Goal: Information Seeking & Learning: Learn about a topic

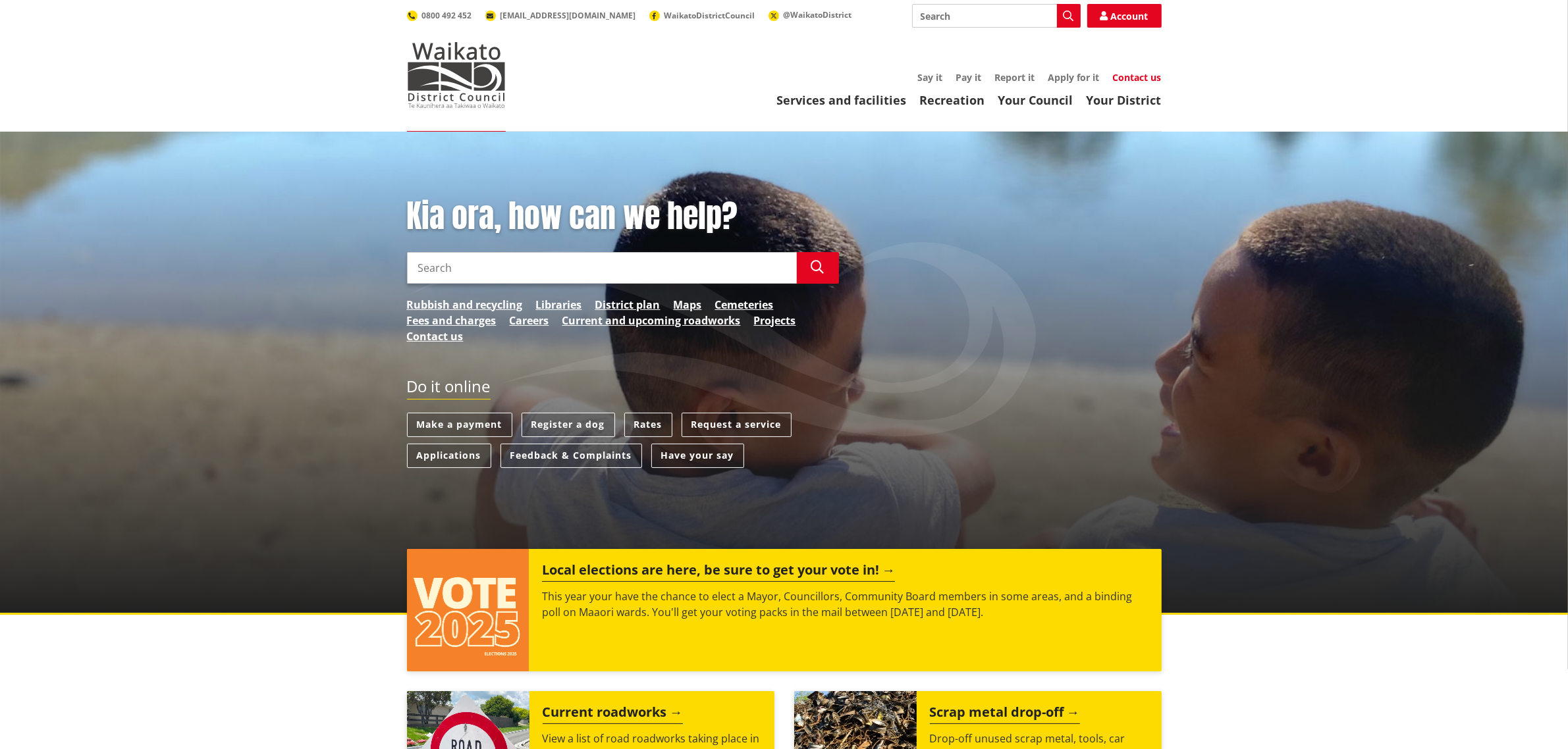
click at [1137, 81] on link "Contact us" at bounding box center [1137, 77] width 49 height 12
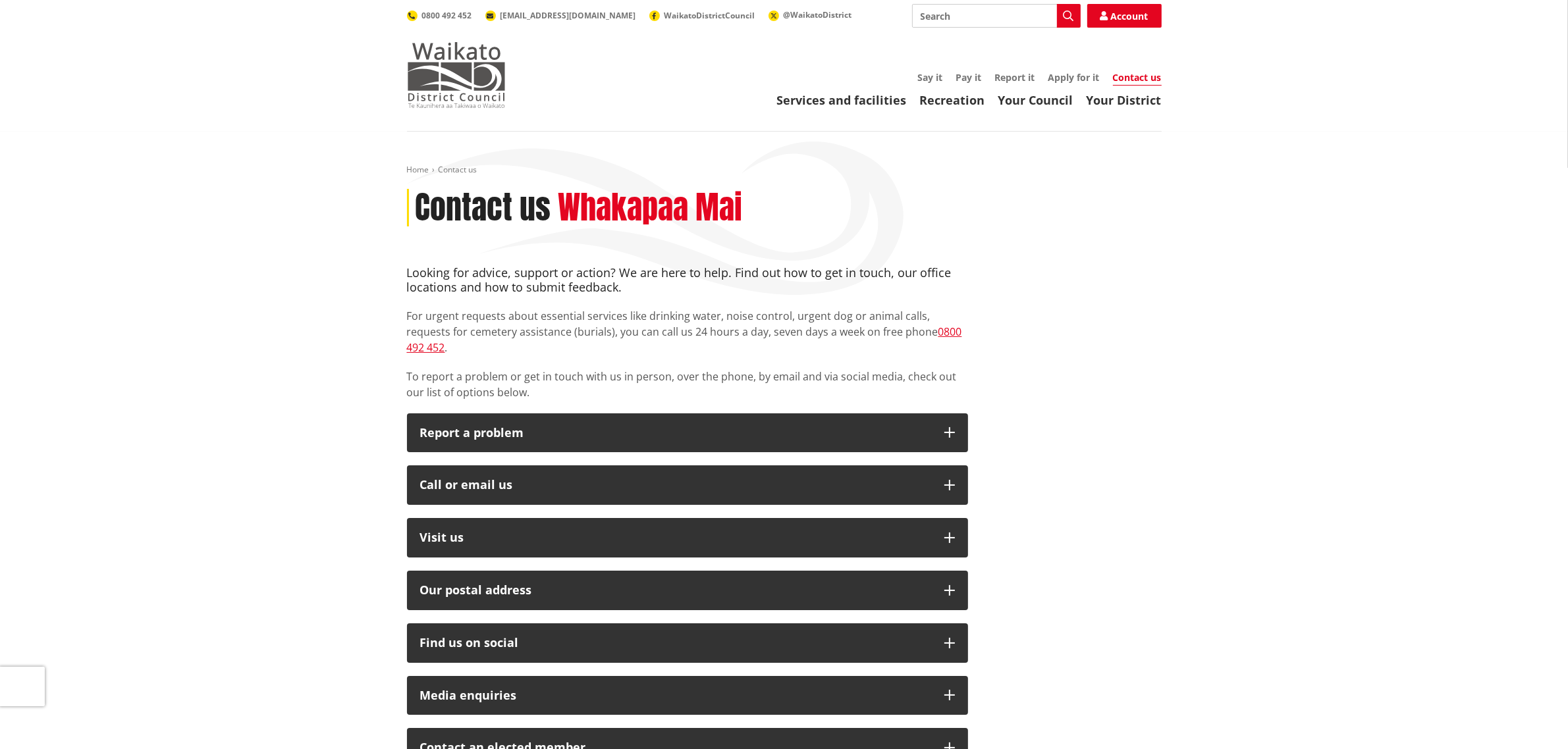
drag, startPoint x: 460, startPoint y: 70, endPoint x: 493, endPoint y: 80, distance: 34.5
click at [461, 70] on img at bounding box center [456, 74] width 99 height 66
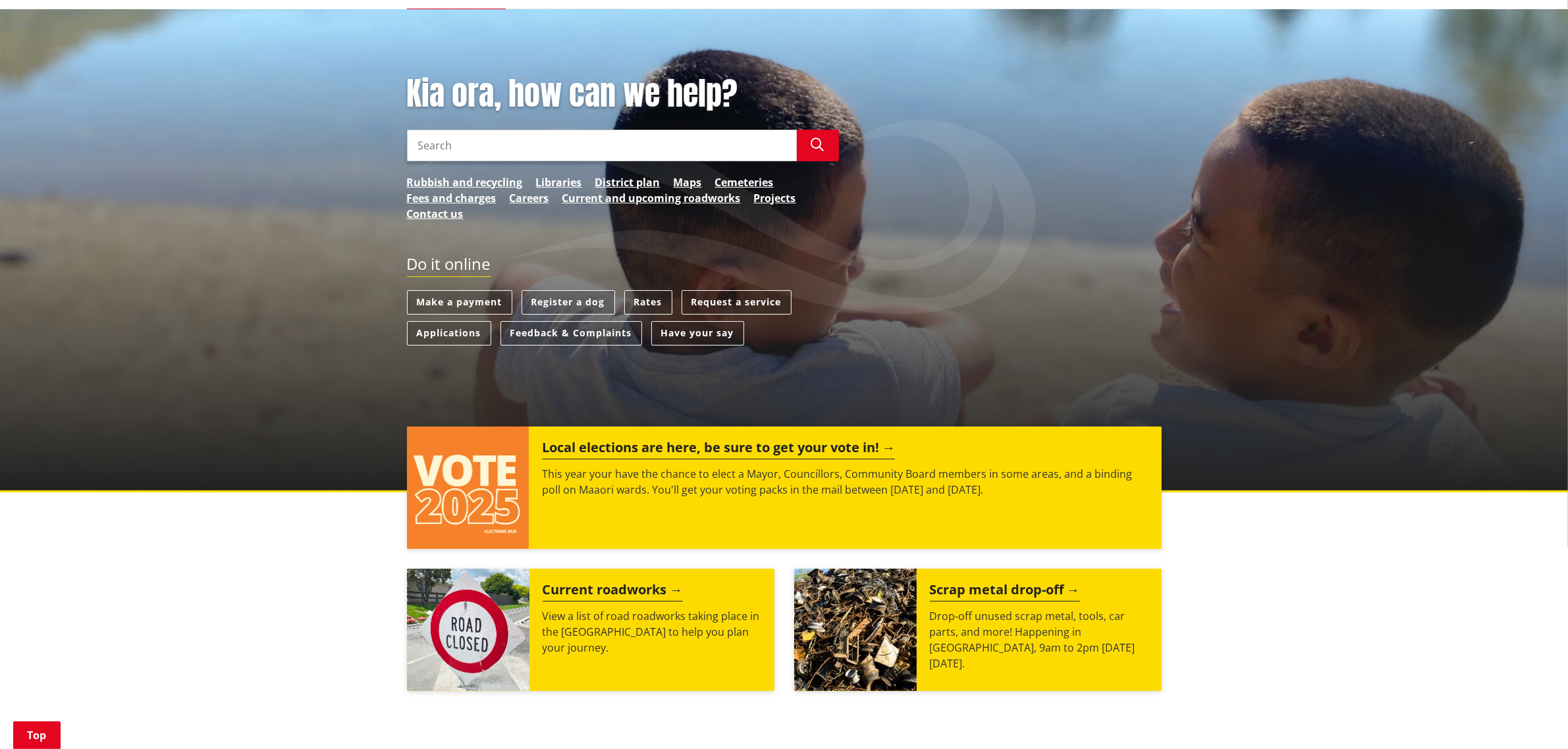
scroll to position [82, 0]
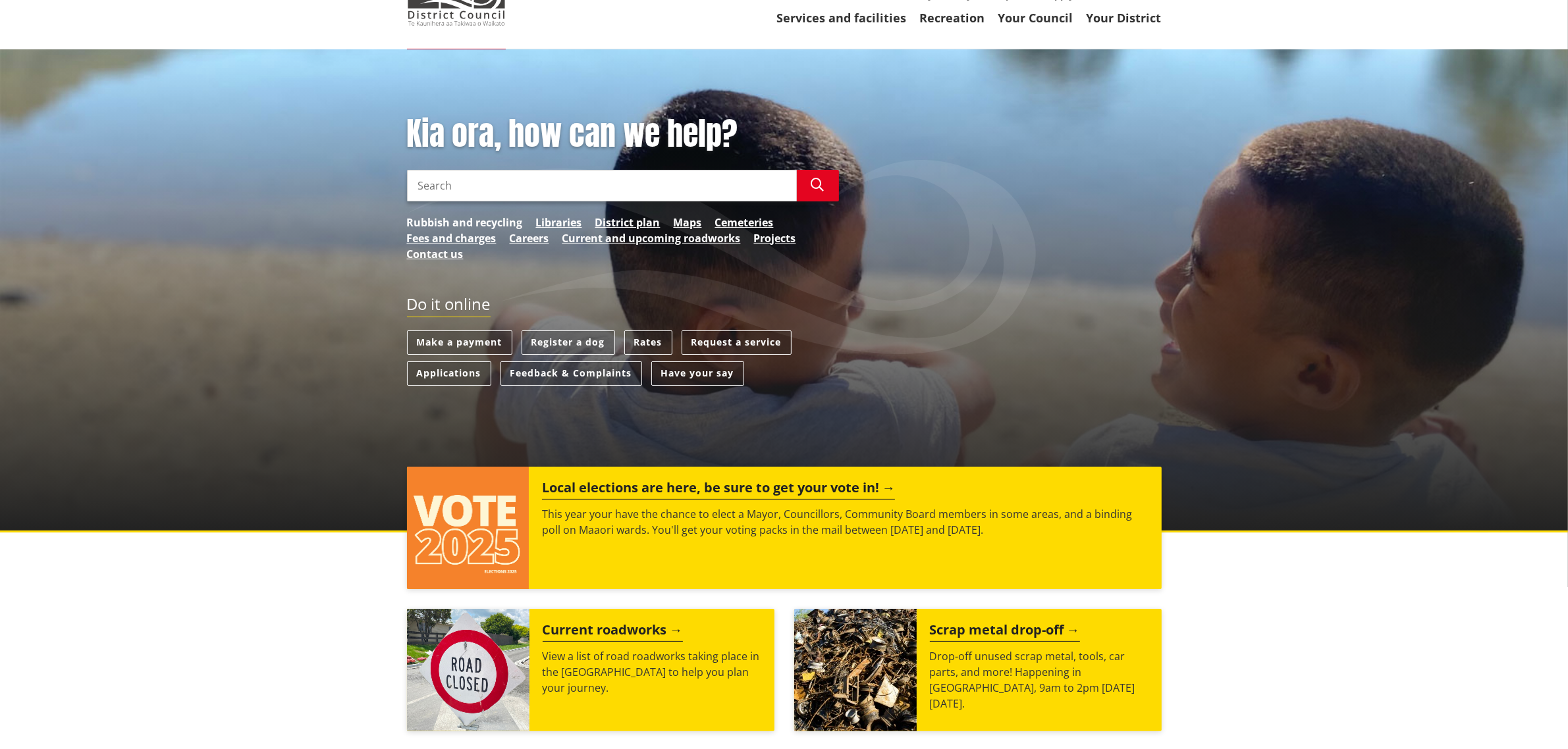
click at [505, 221] on link "Rubbish and recycling" at bounding box center [464, 222] width 116 height 16
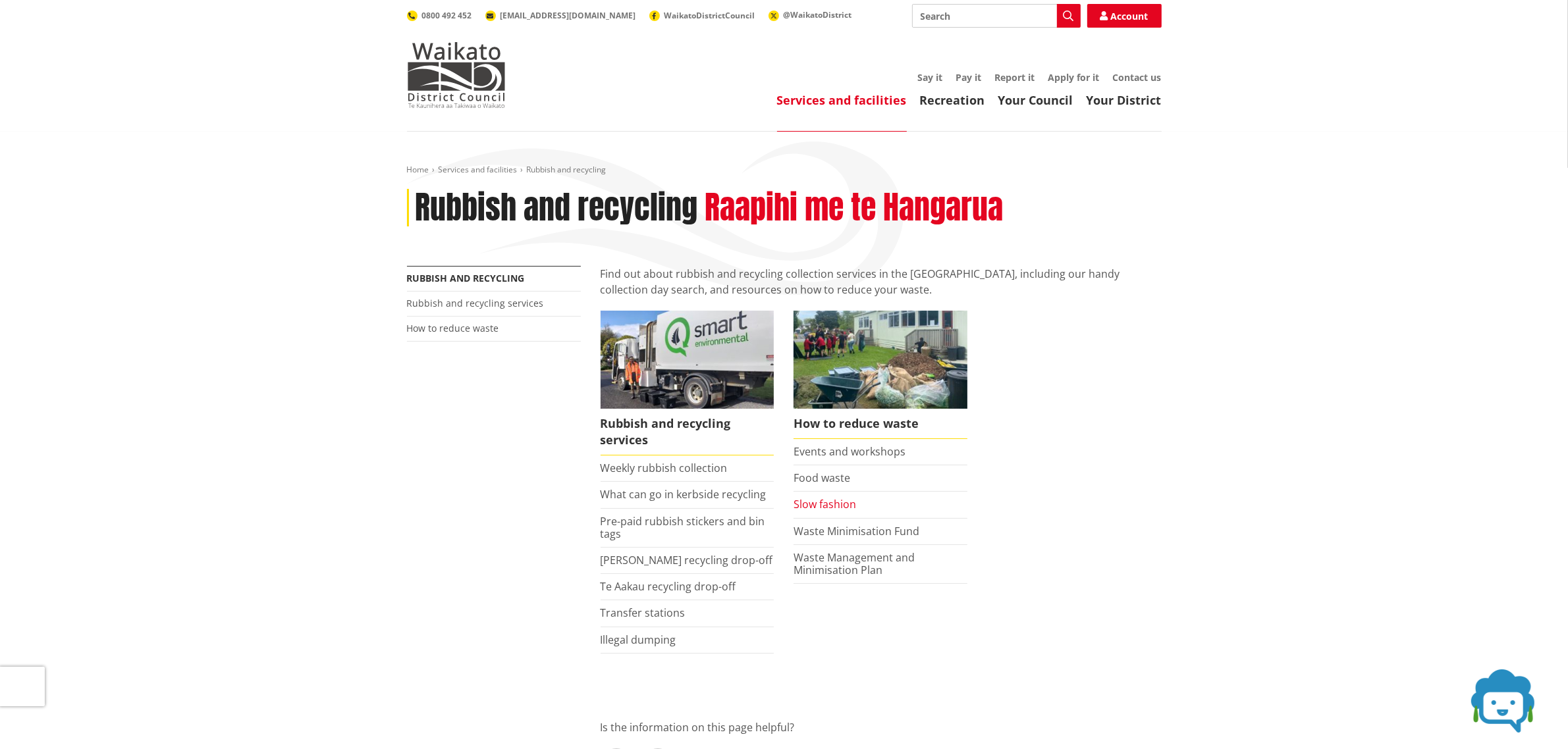
click at [826, 504] on link "Slow fashion" at bounding box center [825, 504] width 62 height 14
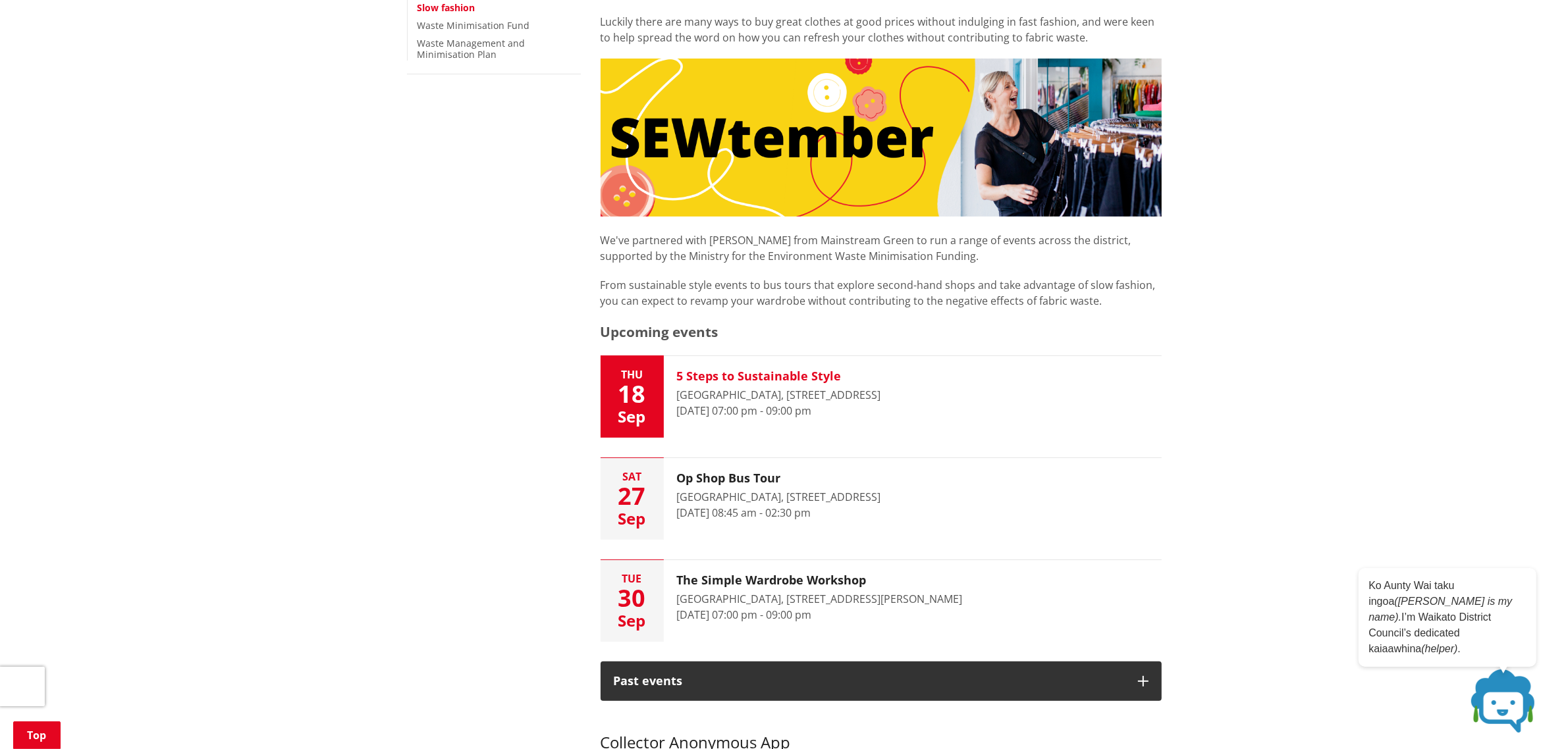
scroll to position [494, 0]
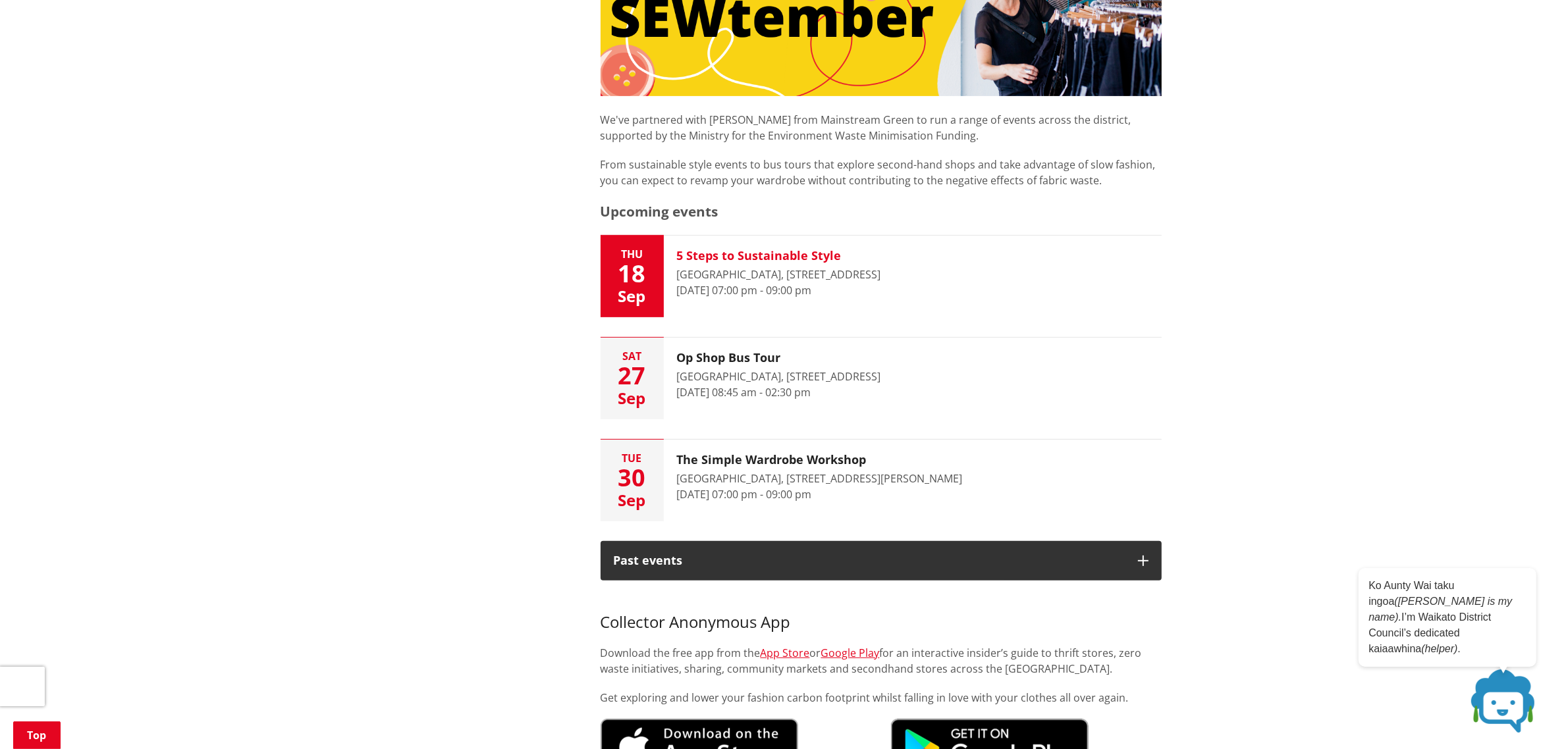
drag, startPoint x: 847, startPoint y: 250, endPoint x: 679, endPoint y: 251, distance: 168.0
click at [679, 251] on h3 "5 Steps to Sustainable Style" at bounding box center [779, 255] width 204 height 14
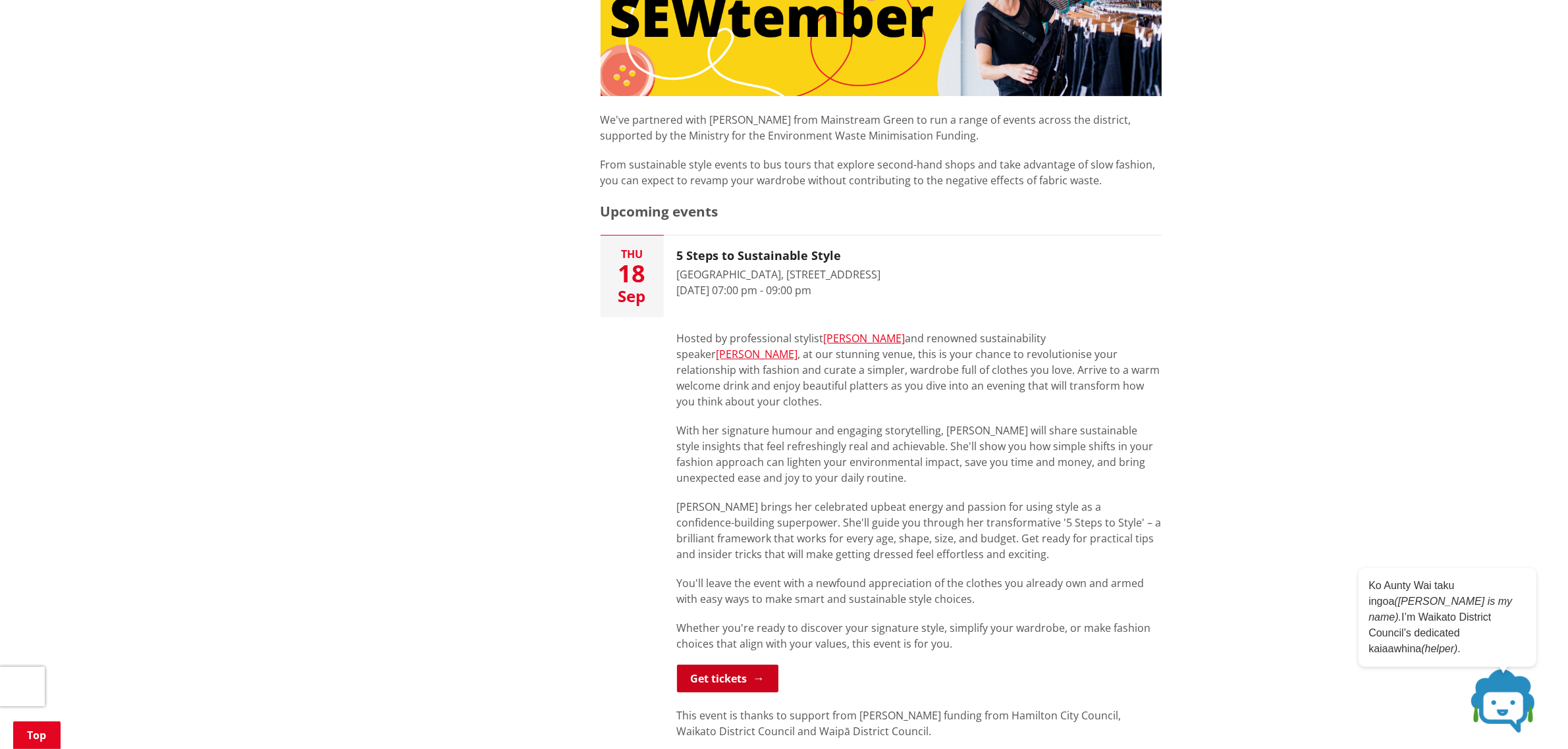
click at [725, 665] on link "Get tickets" at bounding box center [727, 678] width 101 height 27
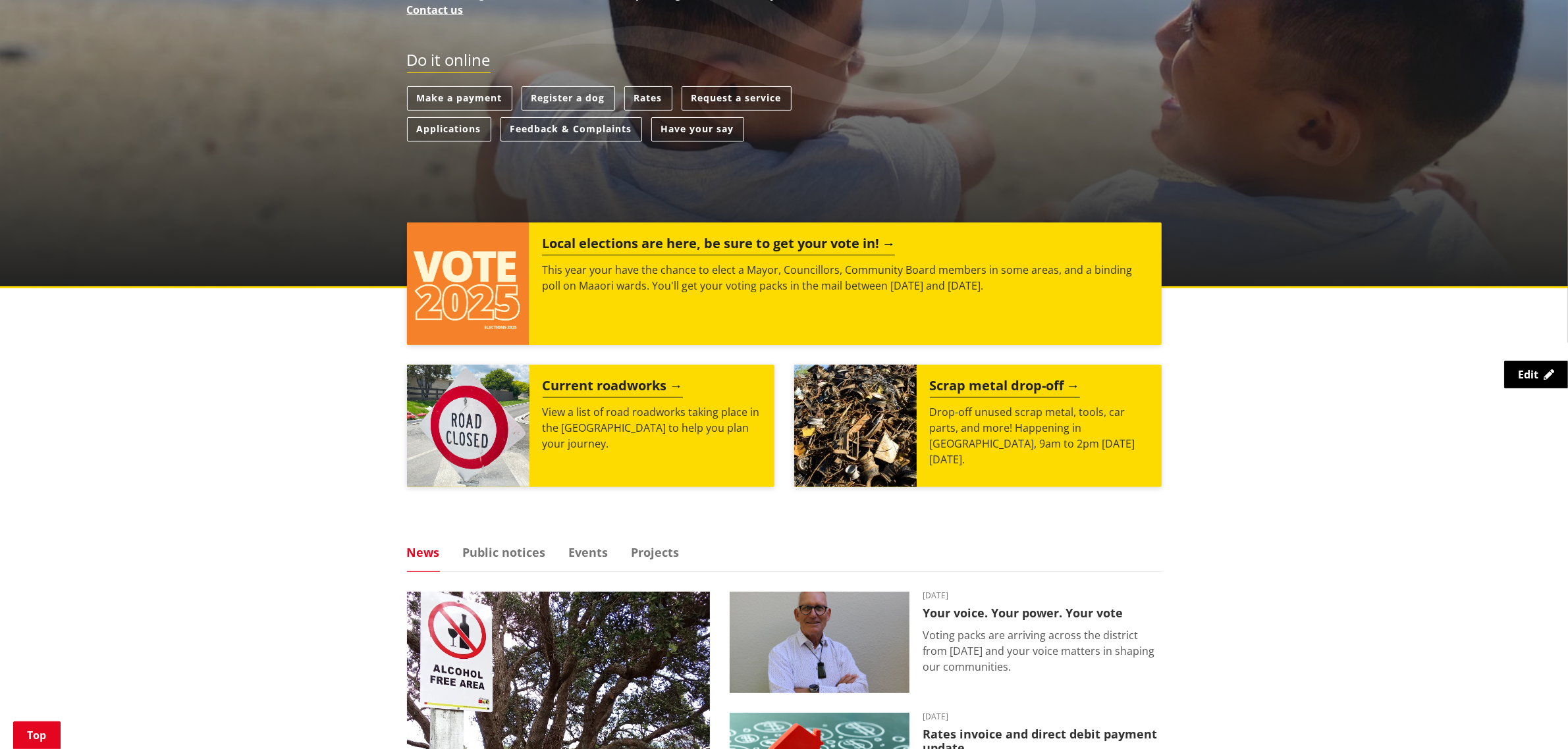
scroll to position [247, 0]
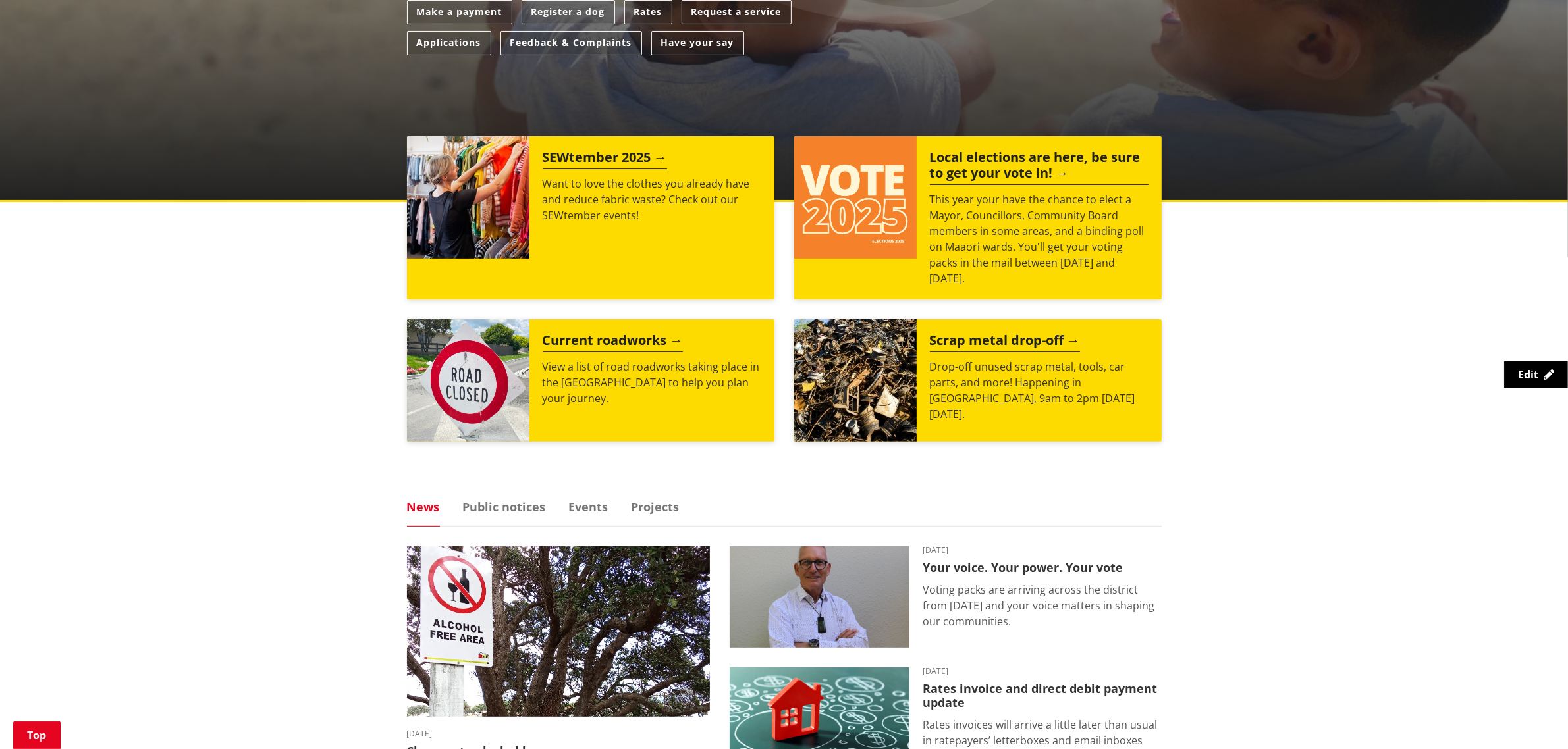
scroll to position [411, 0]
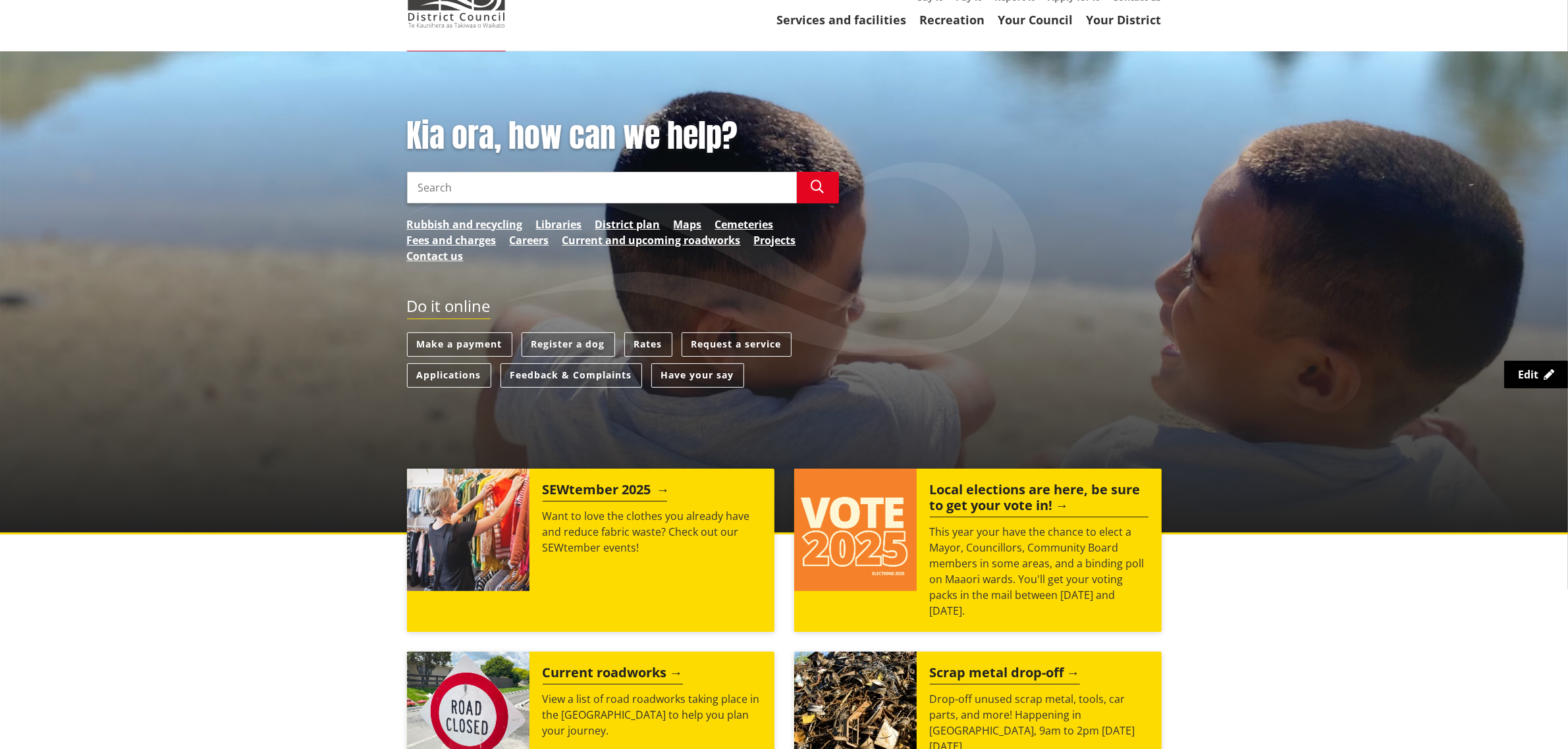
scroll to position [329, 0]
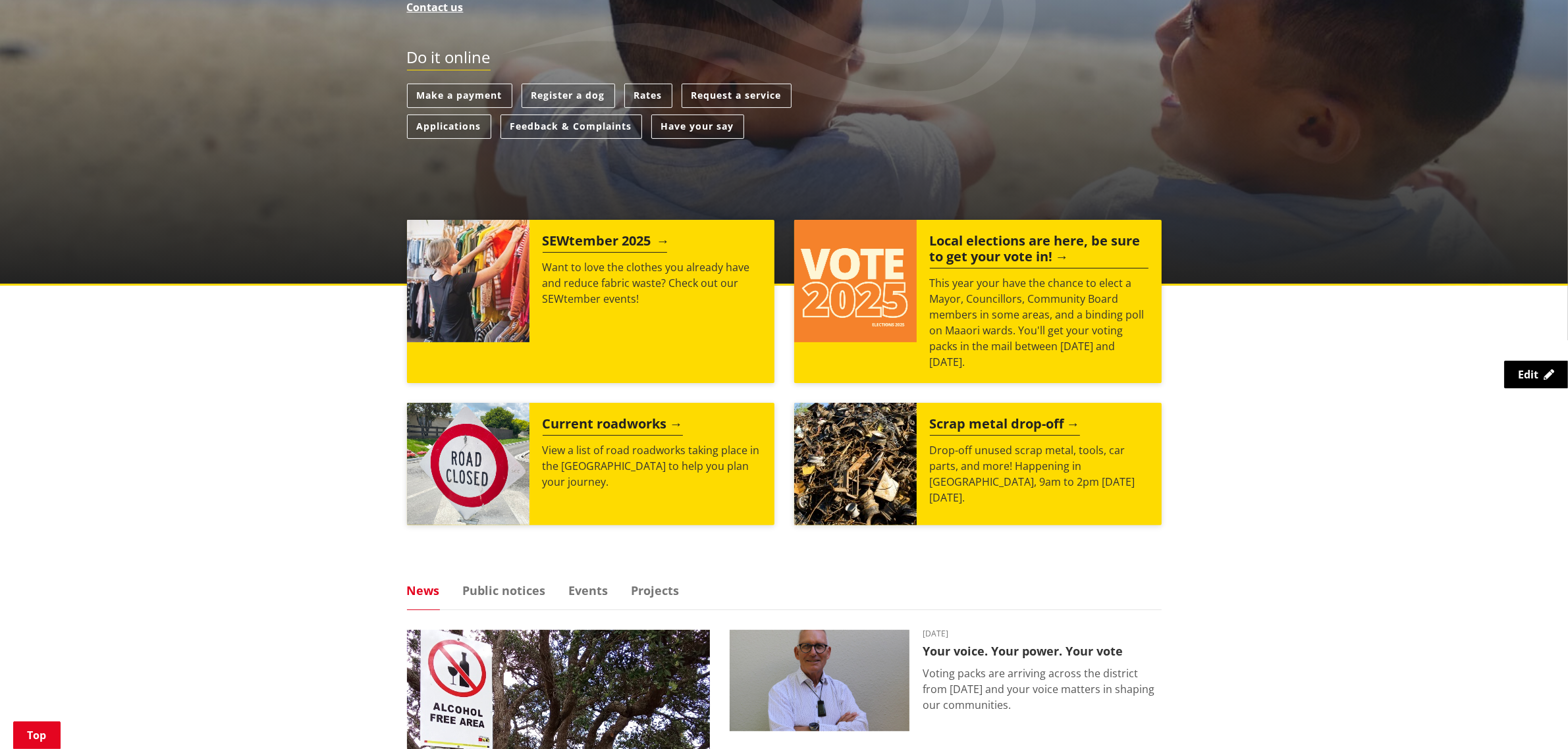
drag, startPoint x: 448, startPoint y: 270, endPoint x: 496, endPoint y: 271, distance: 48.0
click at [448, 270] on img at bounding box center [467, 280] width 122 height 122
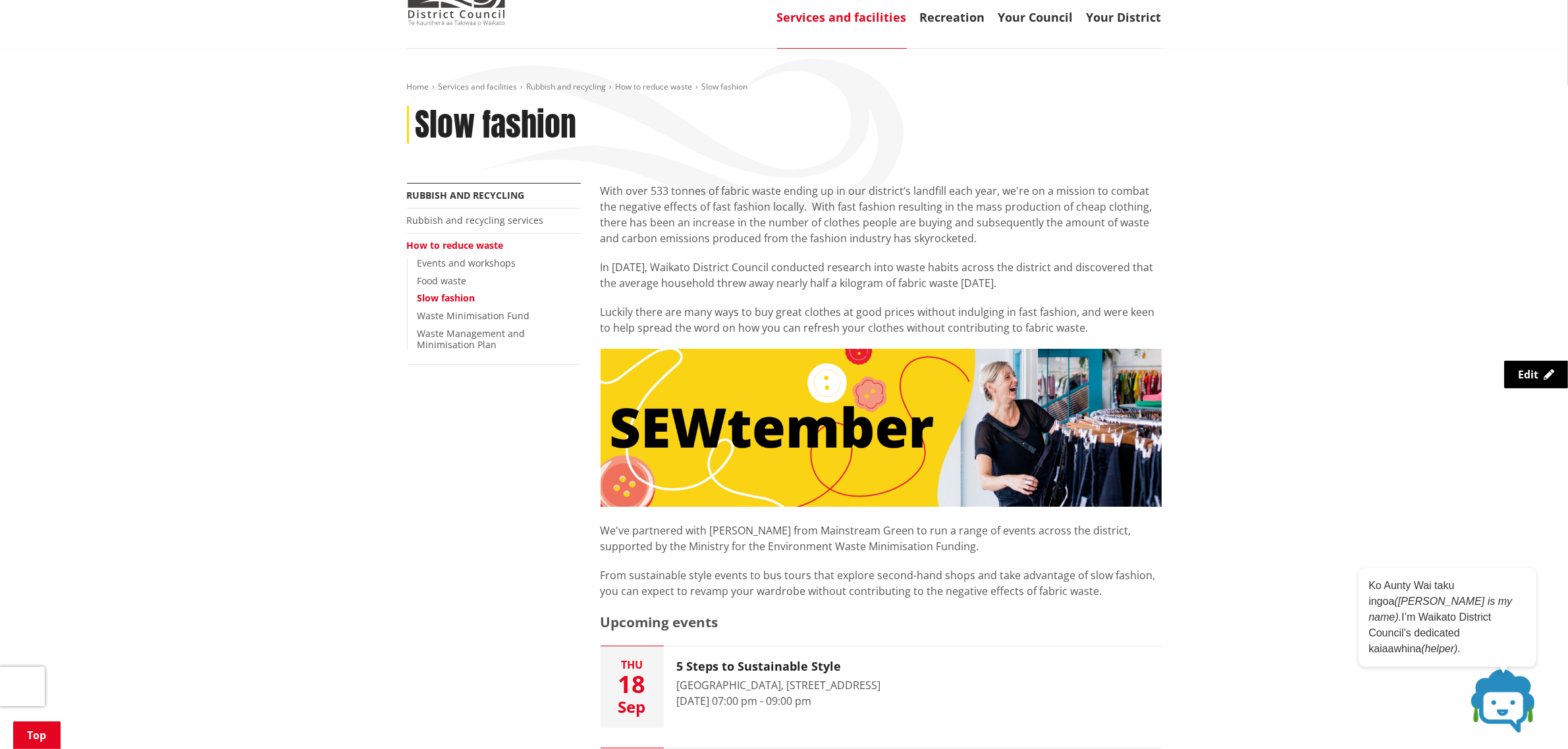
scroll to position [82, 0]
click at [476, 218] on link "Rubbish and recycling services" at bounding box center [475, 220] width 137 height 12
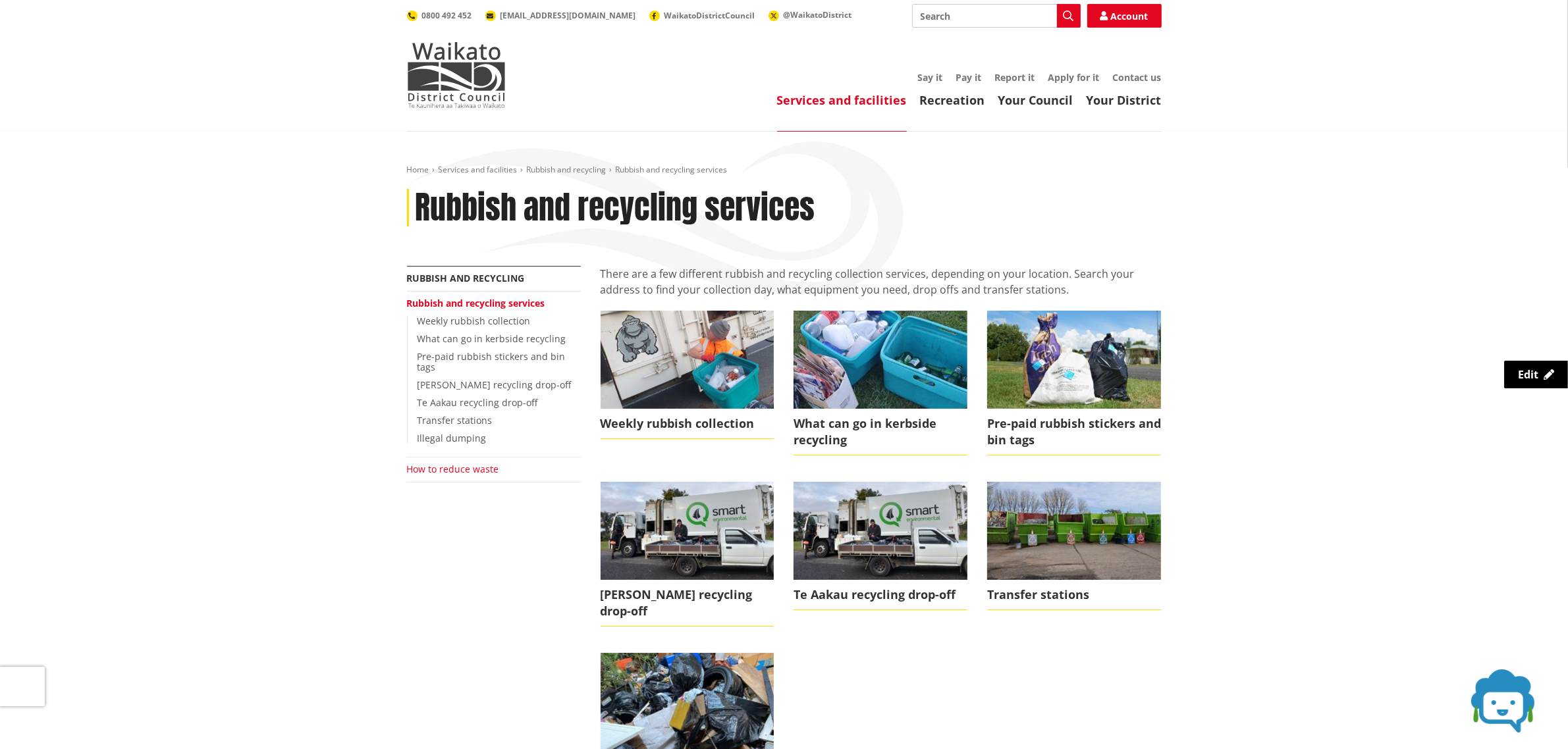
click at [431, 463] on link "How to reduce waste" at bounding box center [452, 469] width 92 height 12
drag, startPoint x: 474, startPoint y: 457, endPoint x: 484, endPoint y: 454, distance: 10.4
click at [474, 463] on link "How to reduce waste" at bounding box center [452, 469] width 92 height 12
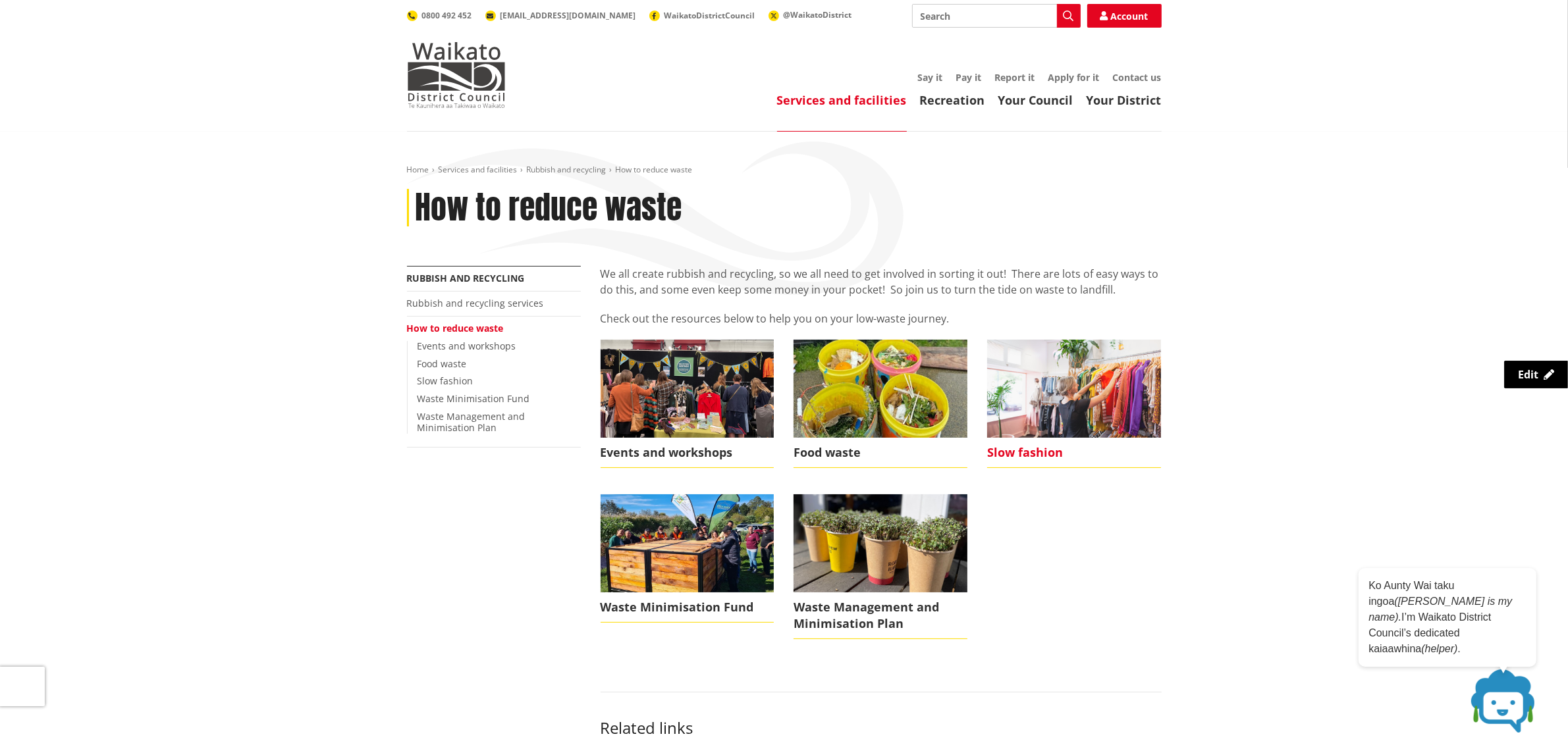
scroll to position [165, 0]
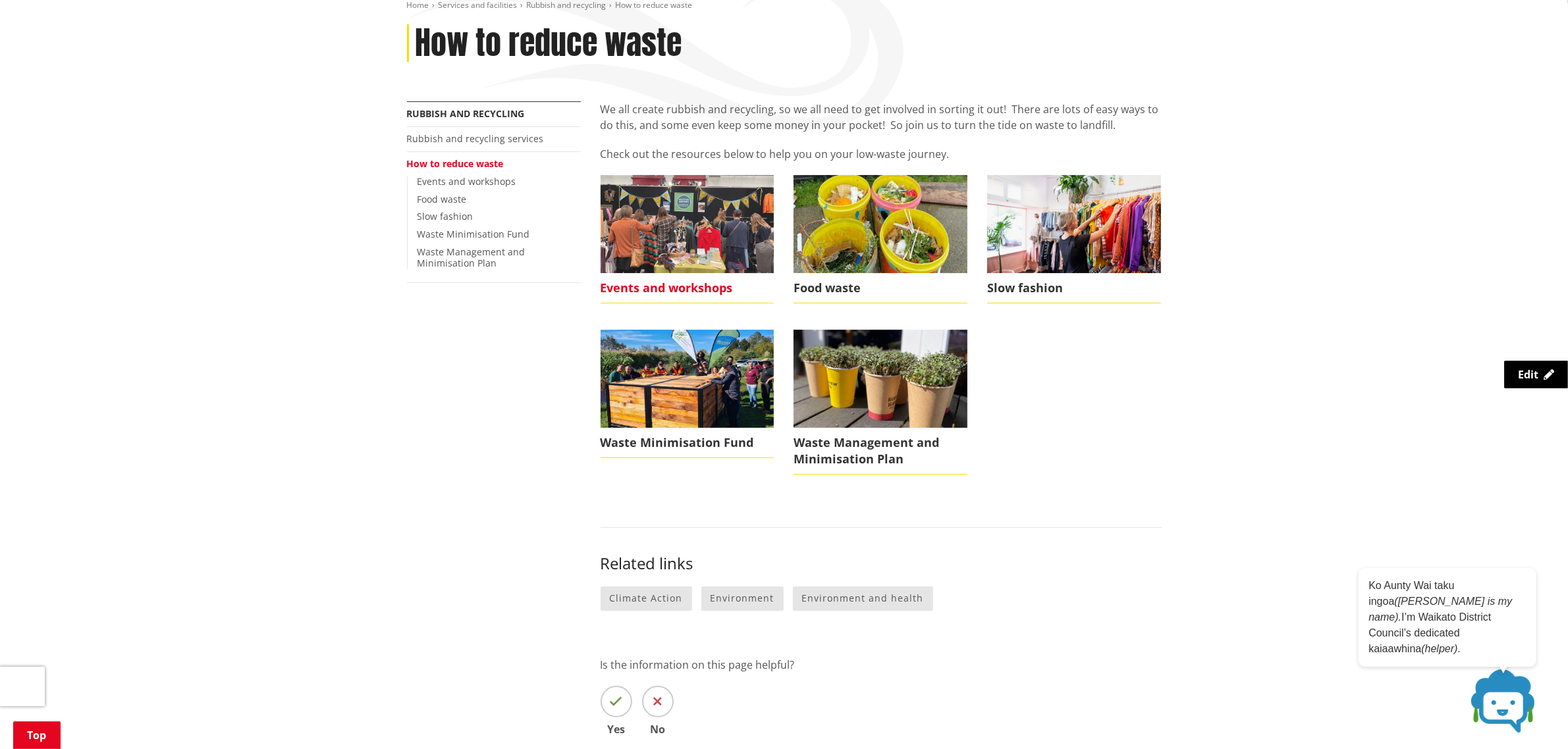
click at [689, 224] on img at bounding box center [687, 223] width 174 height 97
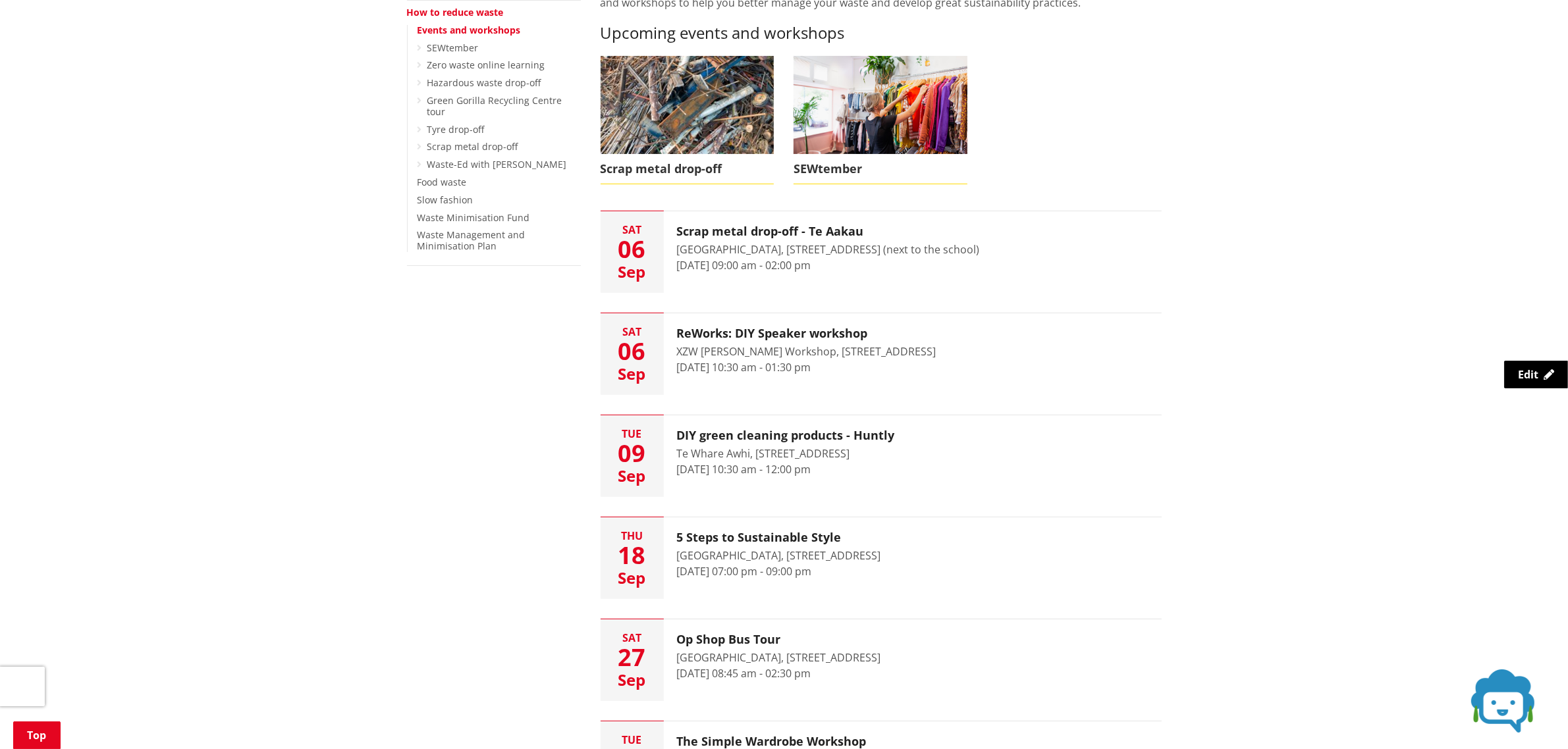
scroll to position [329, 0]
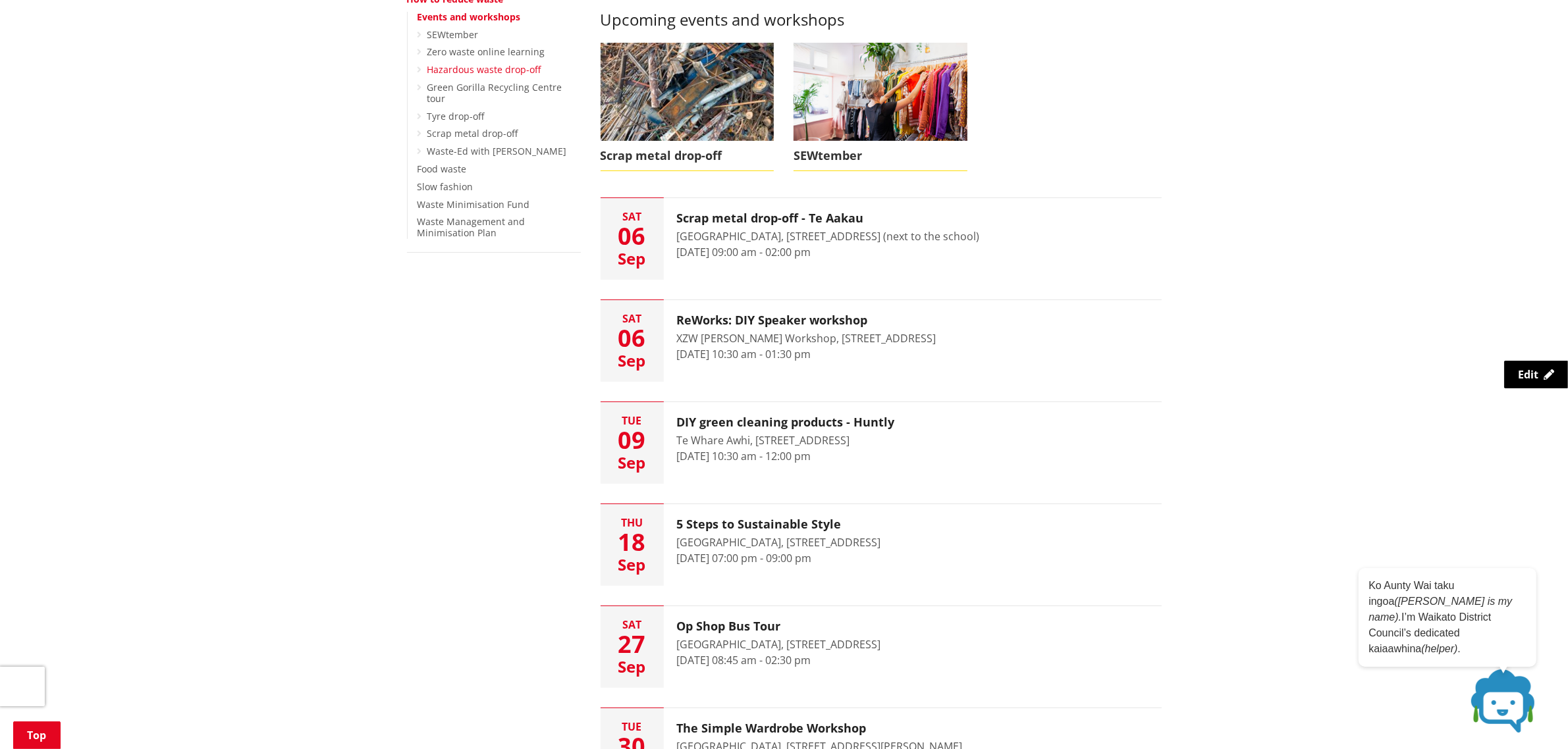
click at [470, 69] on link "Hazardous waste drop-off" at bounding box center [484, 69] width 114 height 12
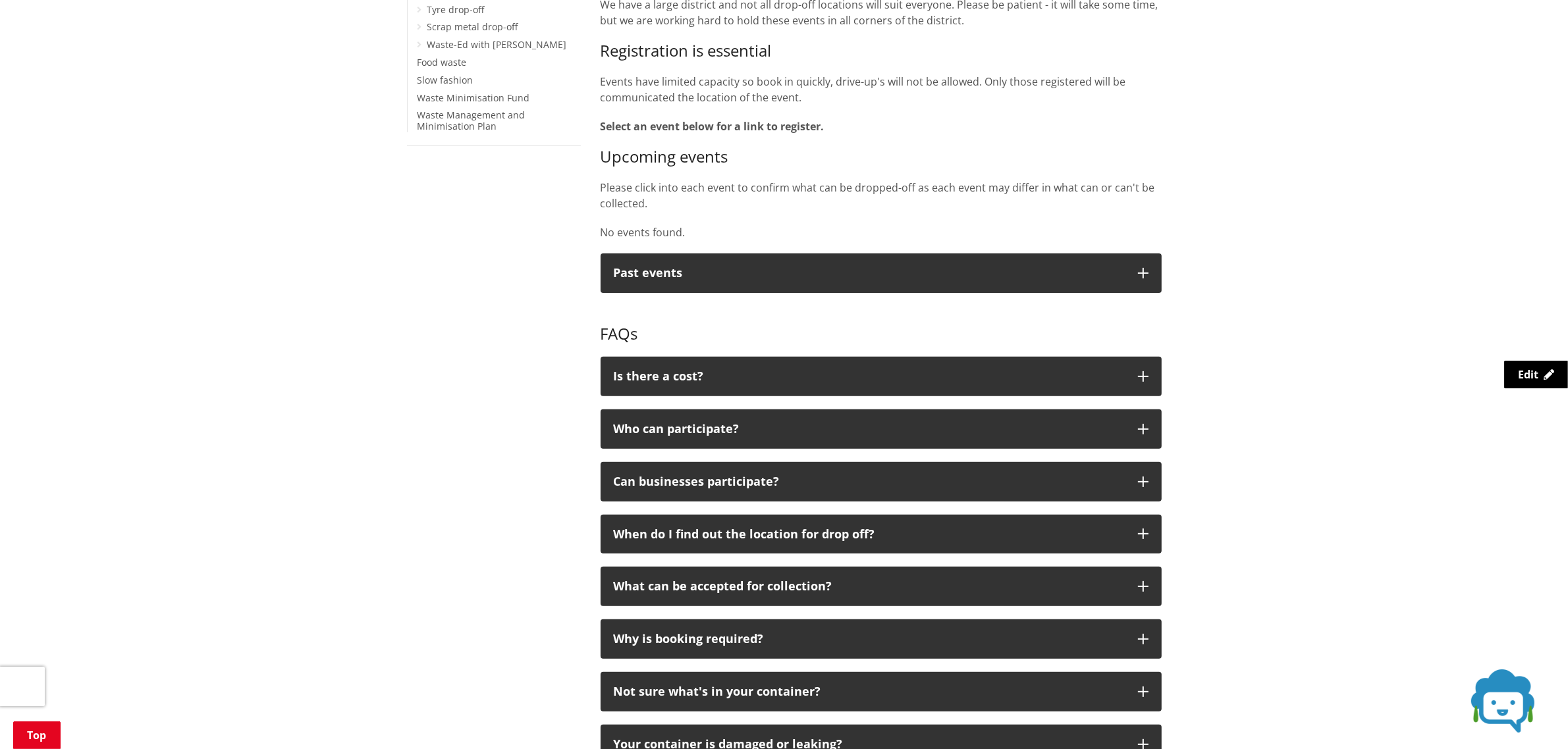
scroll to position [494, 0]
